Goal: Use online tool/utility: Use online tool/utility

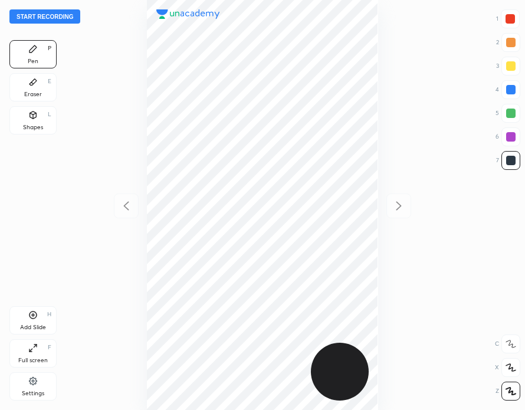
scroll to position [410, 336]
click at [61, 16] on button "Start recording" at bounding box center [44, 16] width 71 height 14
click at [43, 85] on div "Eraser E" at bounding box center [32, 87] width 47 height 28
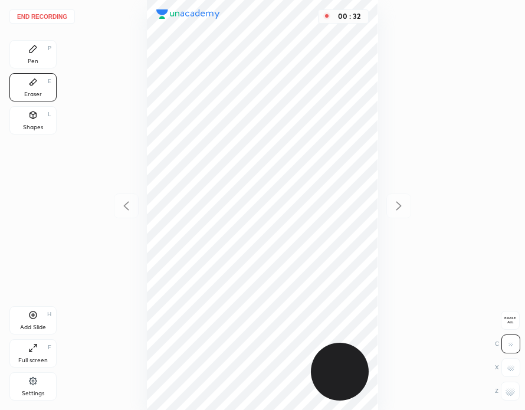
click at [38, 44] on div "Pen P" at bounding box center [32, 54] width 47 height 28
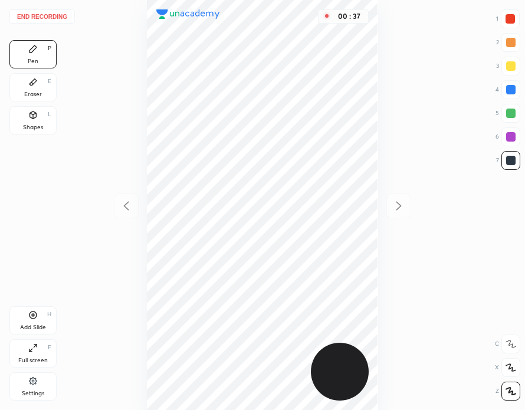
click at [512, 18] on div at bounding box center [509, 18] width 9 height 9
click at [508, 90] on div at bounding box center [510, 89] width 9 height 9
click at [509, 136] on div at bounding box center [510, 136] width 9 height 9
click at [507, 87] on div at bounding box center [510, 89] width 9 height 9
click at [50, 16] on button "End recording" at bounding box center [41, 16] width 65 height 14
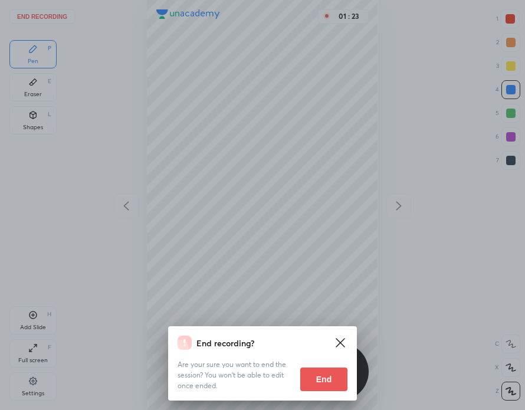
click at [321, 375] on button "End" at bounding box center [323, 379] width 47 height 24
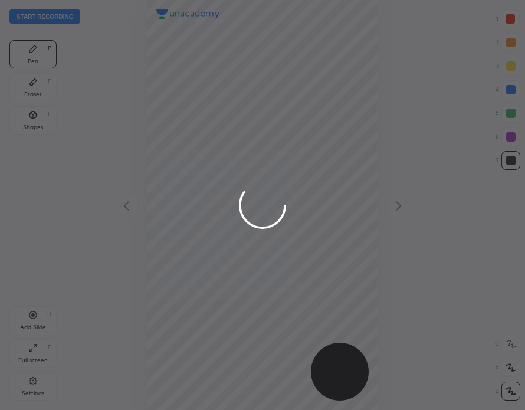
scroll to position [410, 336]
